Goal: Transaction & Acquisition: Purchase product/service

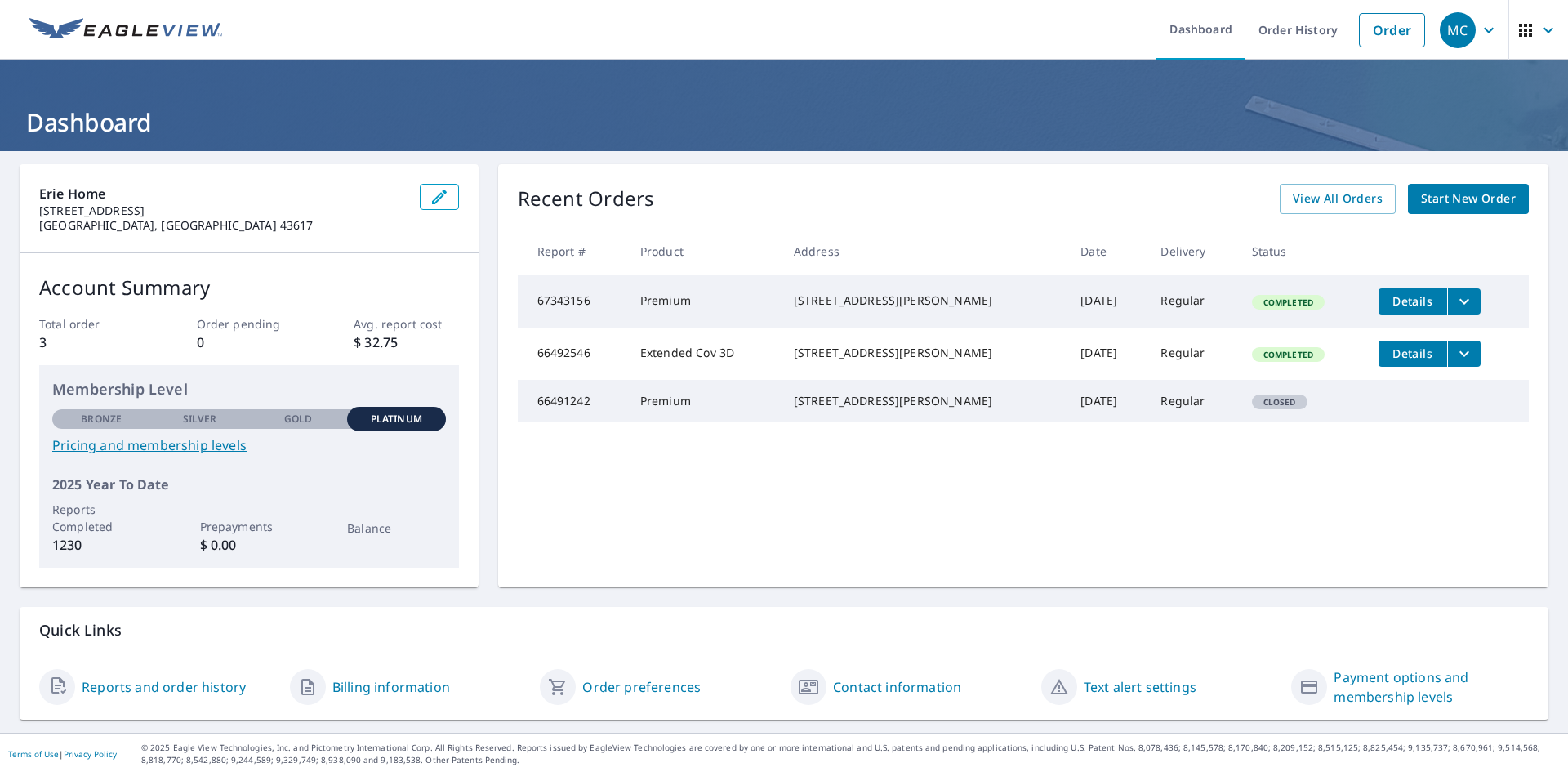
click at [1465, 193] on span "Start New Order" at bounding box center [1468, 199] width 95 height 20
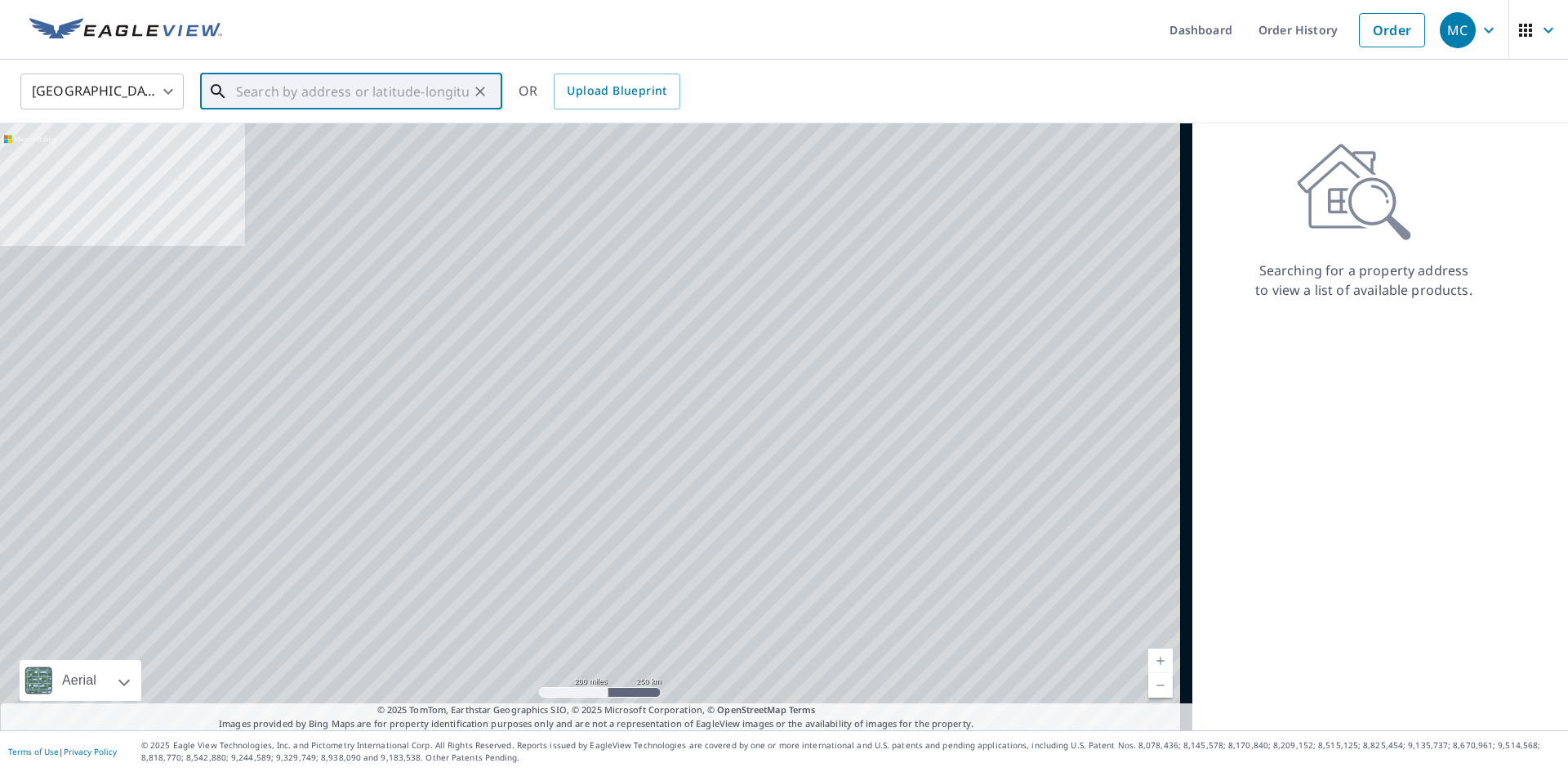
click at [384, 80] on input "text" at bounding box center [352, 91] width 233 height 46
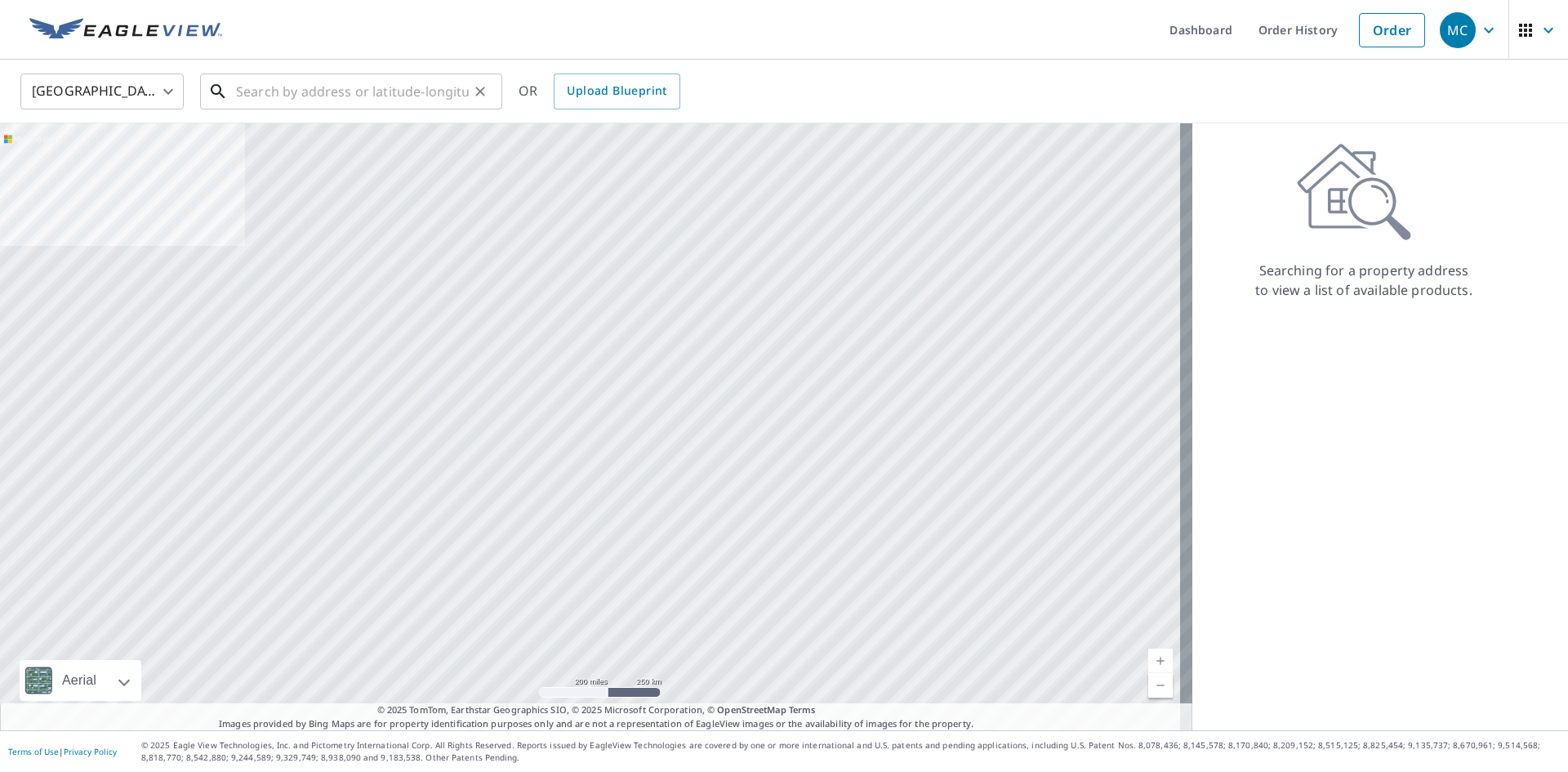
click at [301, 82] on input "text" at bounding box center [352, 91] width 233 height 46
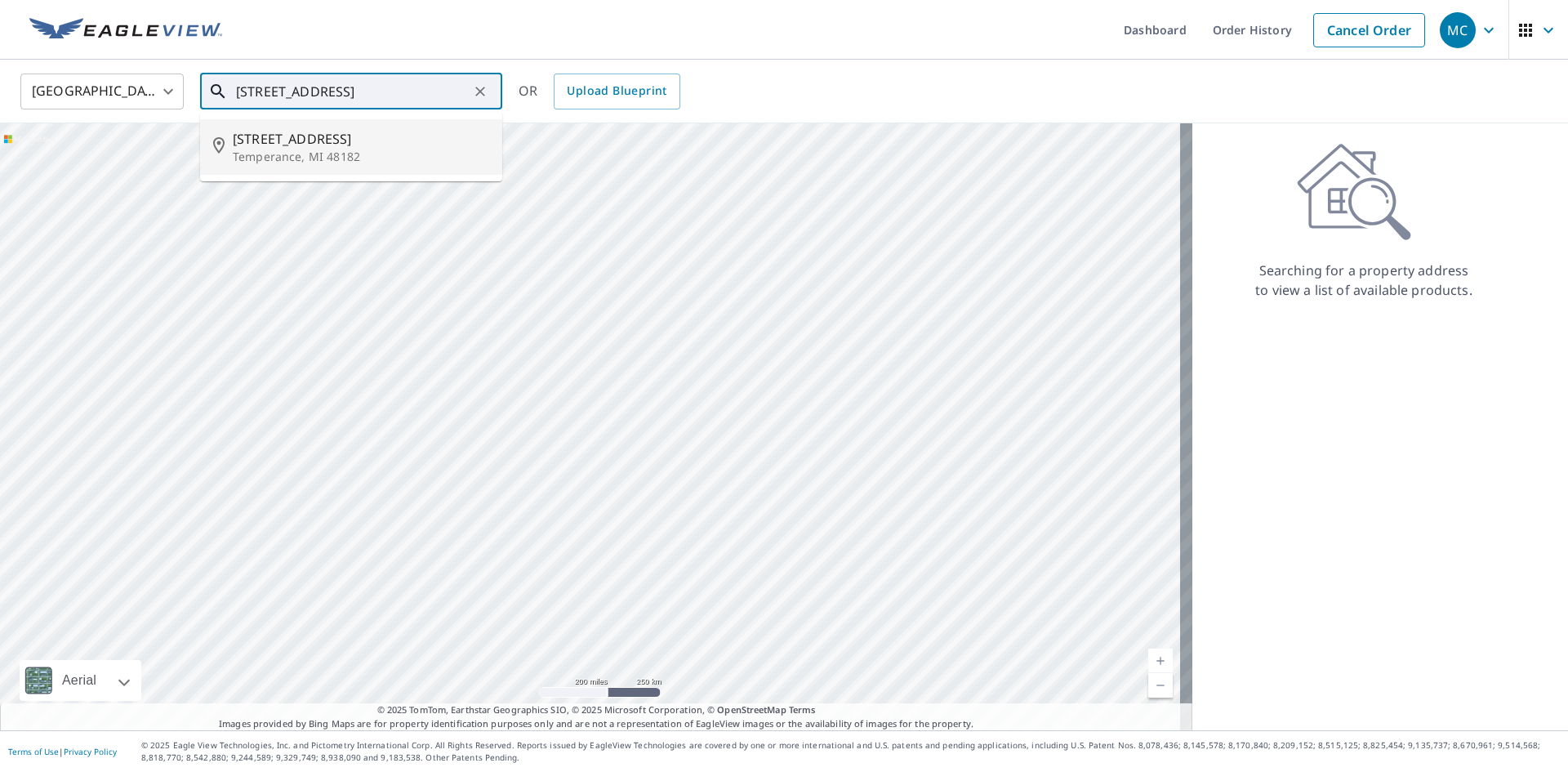
click at [301, 140] on span "[STREET_ADDRESS]" at bounding box center [361, 138] width 256 height 19
type input "[STREET_ADDRESS]"
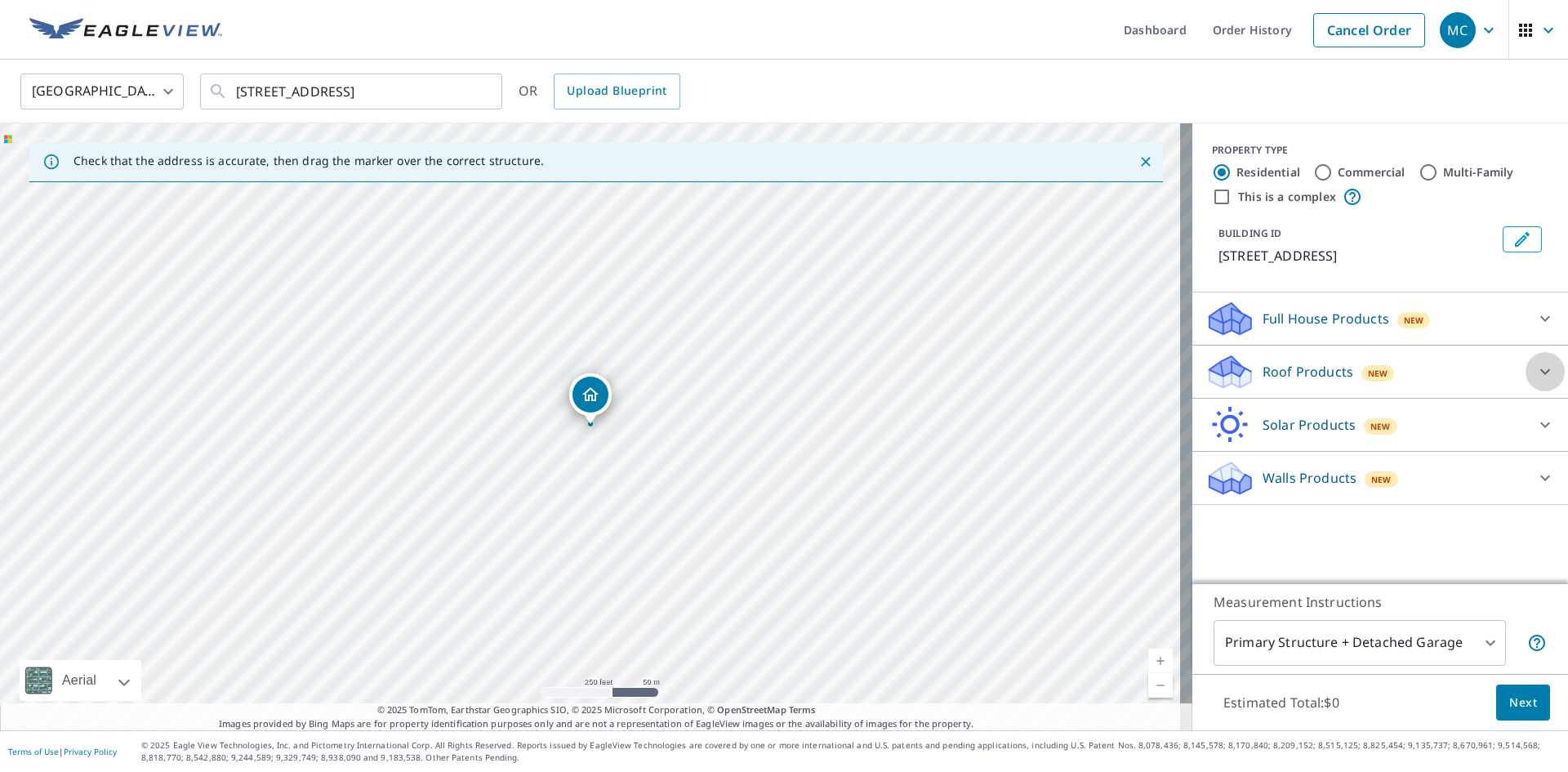
click at [1535, 366] on icon at bounding box center [1544, 371] width 19 height 19
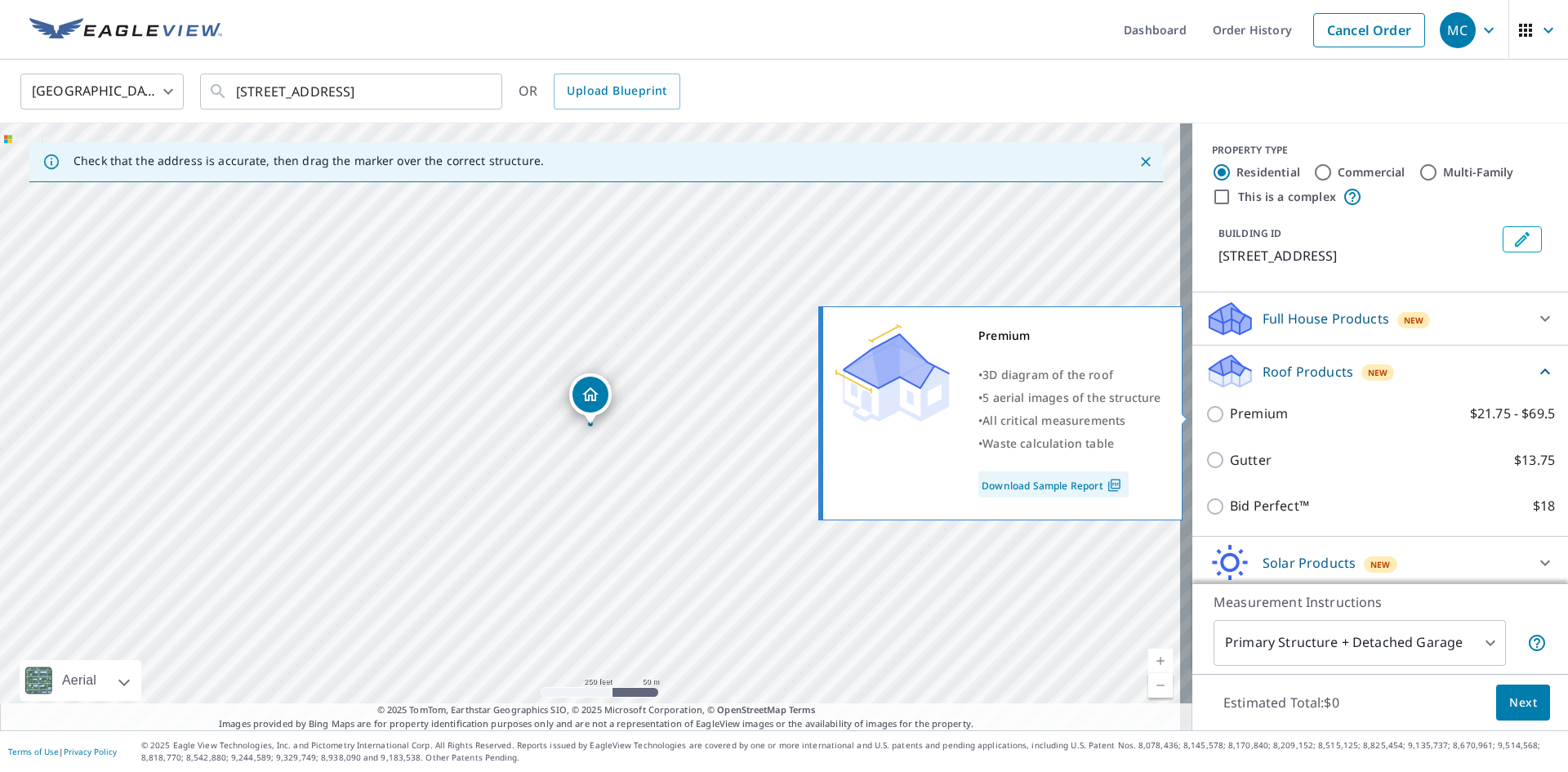
click at [1207, 413] on input "Premium $21.75 - $69.5" at bounding box center [1217, 414] width 25 height 19
checkbox input "true"
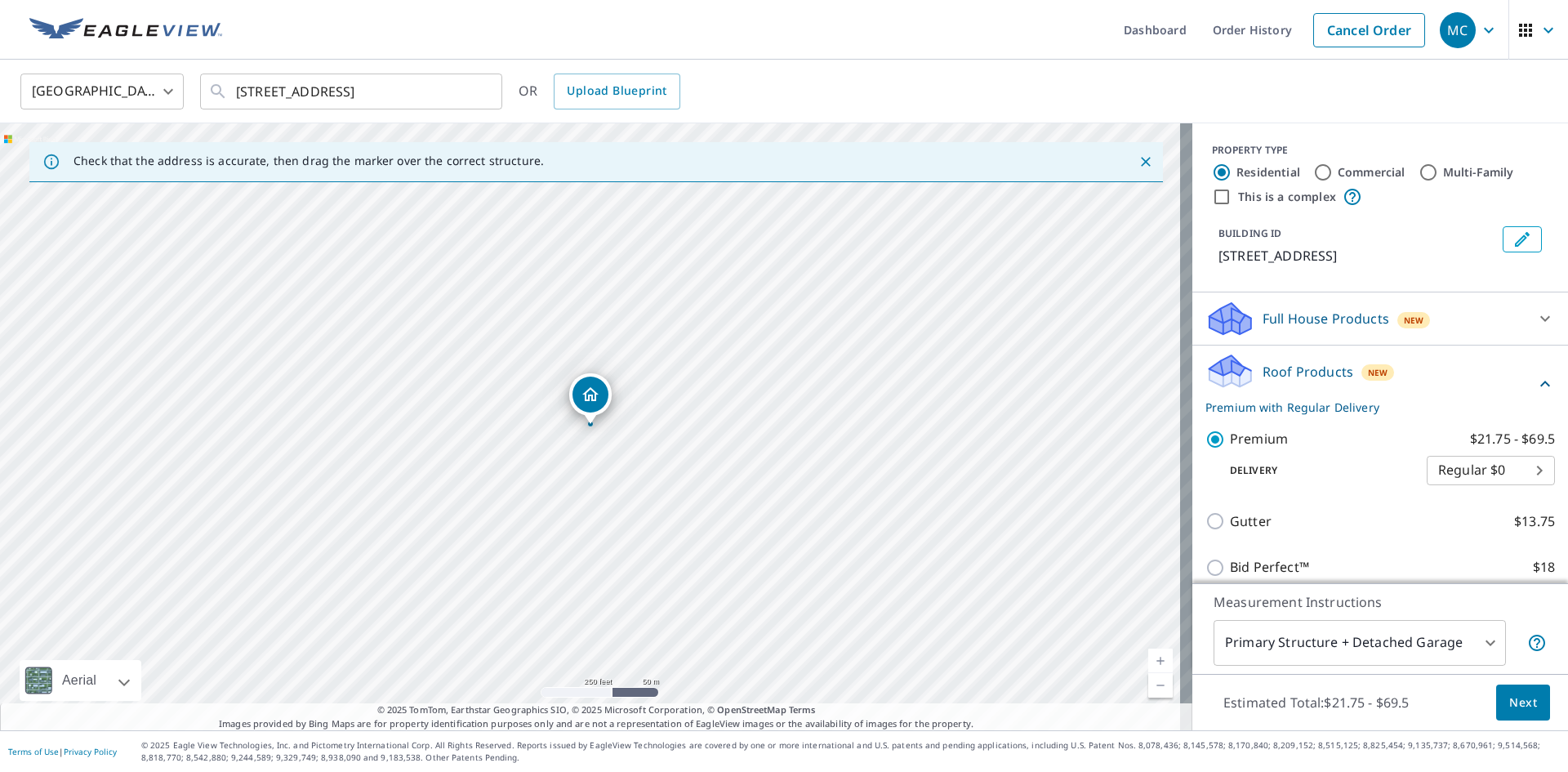
click at [1524, 707] on span "Next" at bounding box center [1523, 703] width 28 height 20
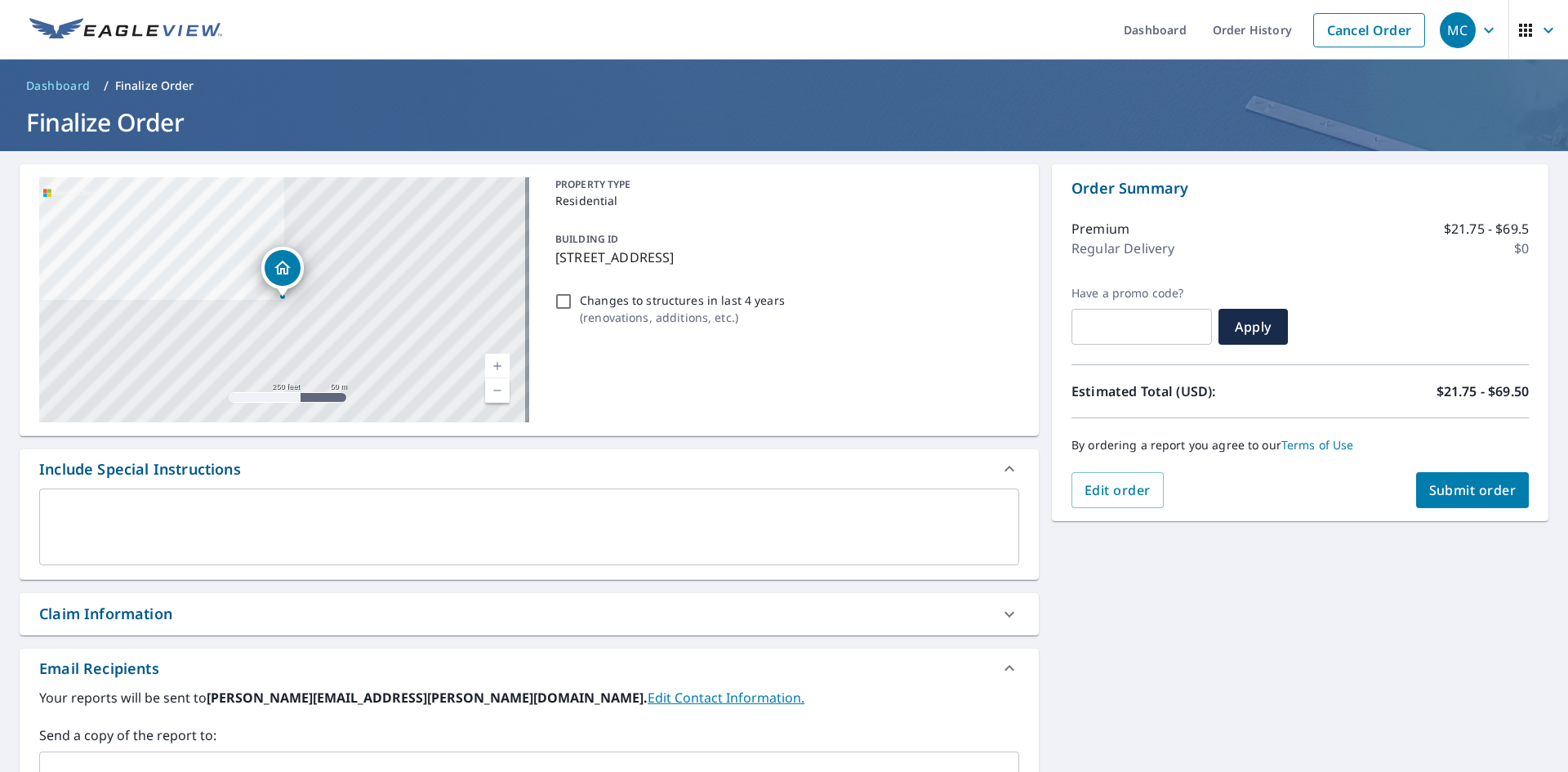
click at [1448, 490] on span "Submit order" at bounding box center [1472, 489] width 88 height 18
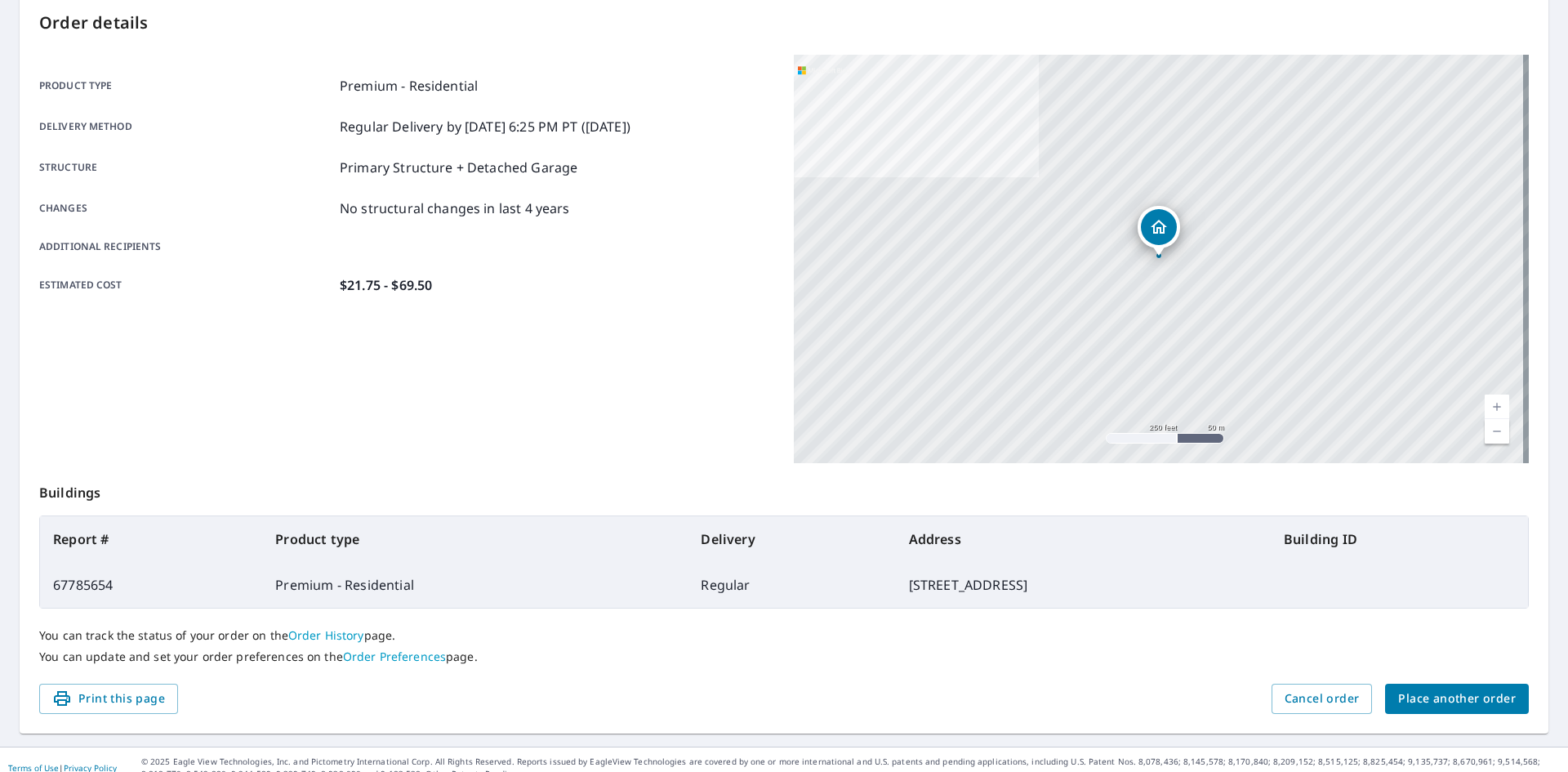
scroll to position [190, 0]
